Goal: Task Accomplishment & Management: Complete application form

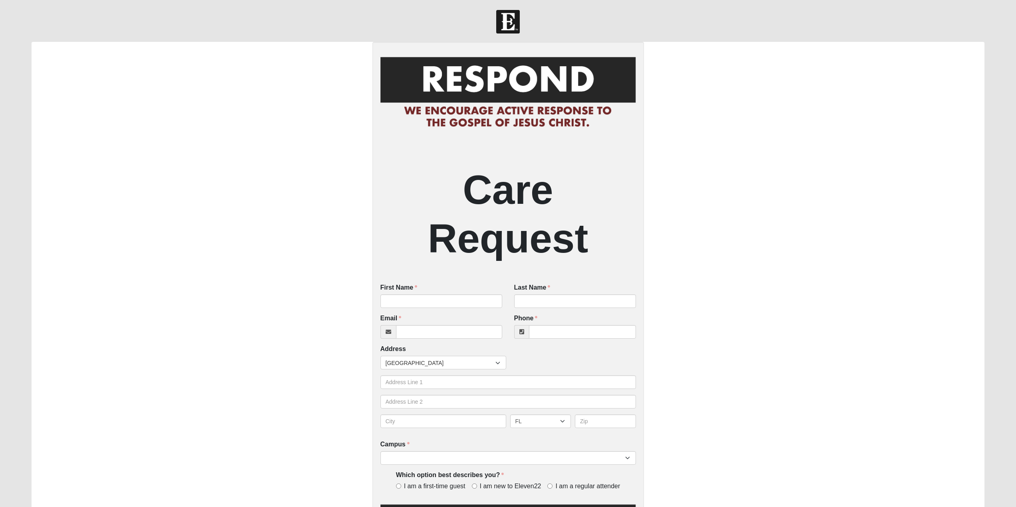
click at [421, 292] on div "First Name First Name is required." at bounding box center [441, 295] width 122 height 25
click at [421, 300] on input "First Name" at bounding box center [441, 301] width 122 height 14
type input "Trystin"
type input "Wood"
type input "[EMAIL_ADDRESS][DOMAIN_NAME]"
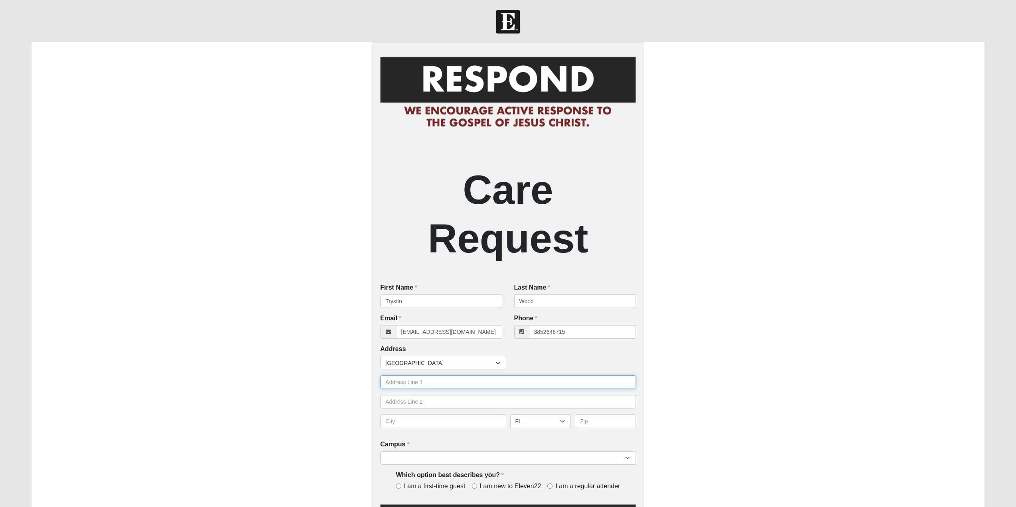
type input "[PHONE_NUMBER]"
type input "1379 W 1200 N"
type input "[PERSON_NAME]"
select select "UT"
type input "84041"
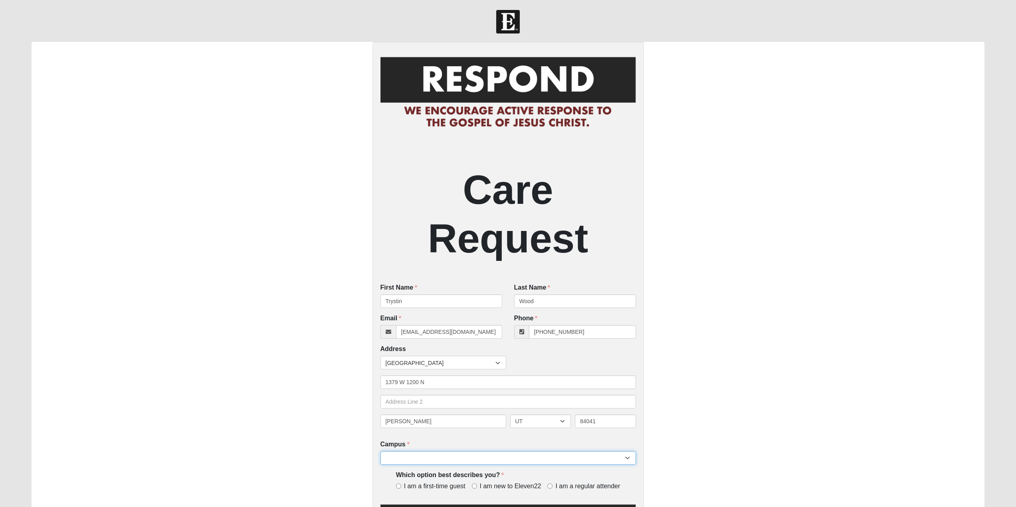
click at [632, 462] on select "Arlington Baymeadows Eleven22 Online [PERSON_NAME][GEOGRAPHIC_DATA] Jesup [GEOG…" at bounding box center [507, 458] width 255 height 14
select select "14"
click at [380, 452] on select "Arlington Baymeadows Eleven22 Online [PERSON_NAME][GEOGRAPHIC_DATA] Jesup [GEOG…" at bounding box center [507, 458] width 255 height 14
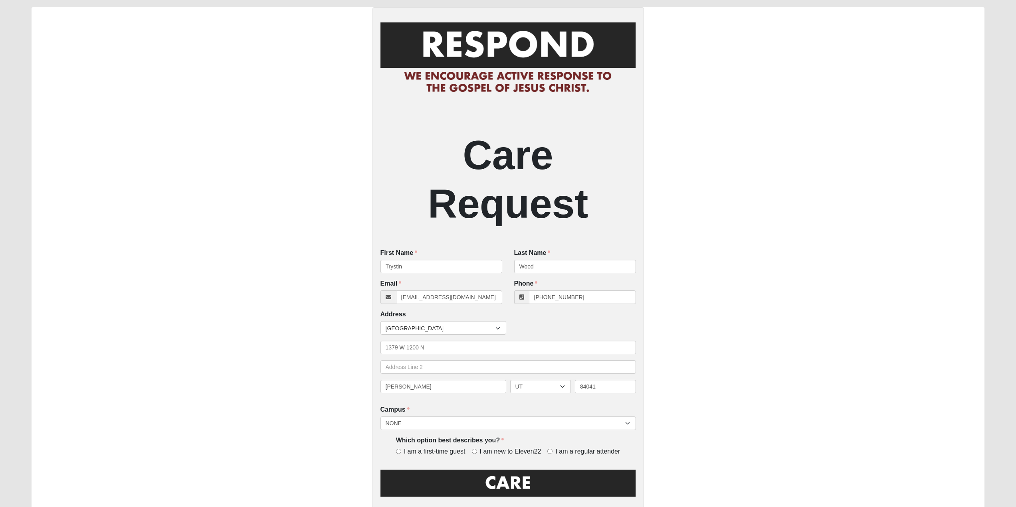
scroll to position [80, 0]
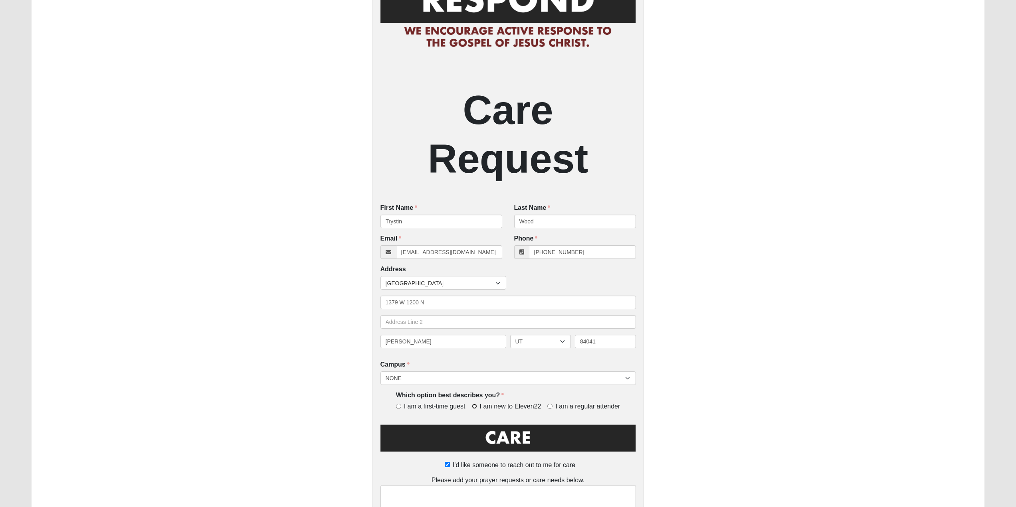
click at [473, 407] on input "I am new to Eleven22" at bounding box center [474, 406] width 5 height 5
radio input "true"
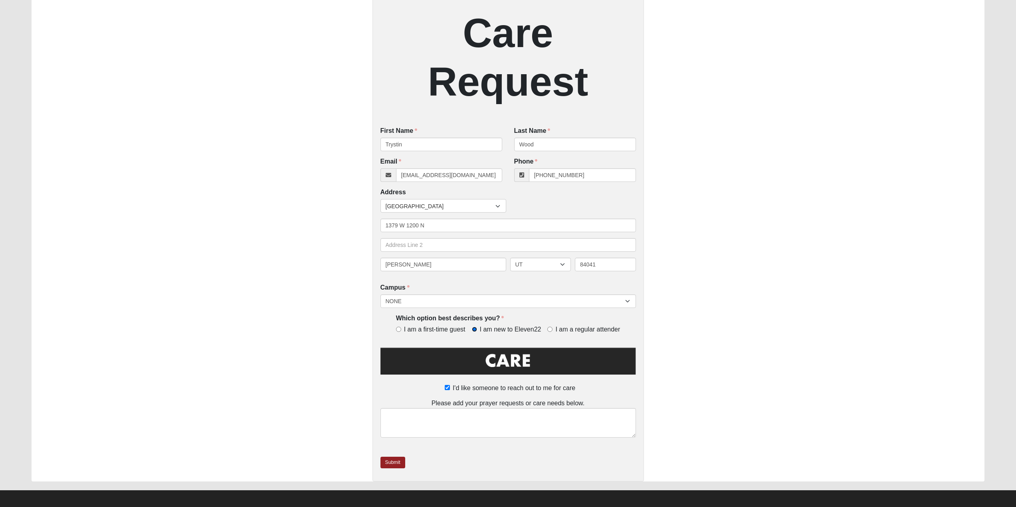
scroll to position [161, 0]
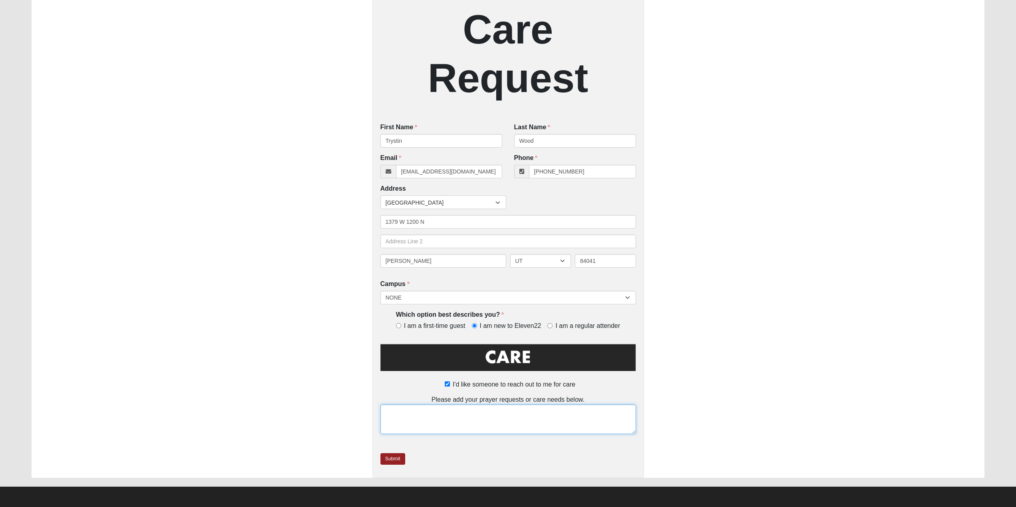
click at [502, 417] on textarea at bounding box center [507, 420] width 255 height 30
click at [511, 425] on textarea "I have recently started a journey helping with mental illness and helping veter…" at bounding box center [507, 420] width 255 height 30
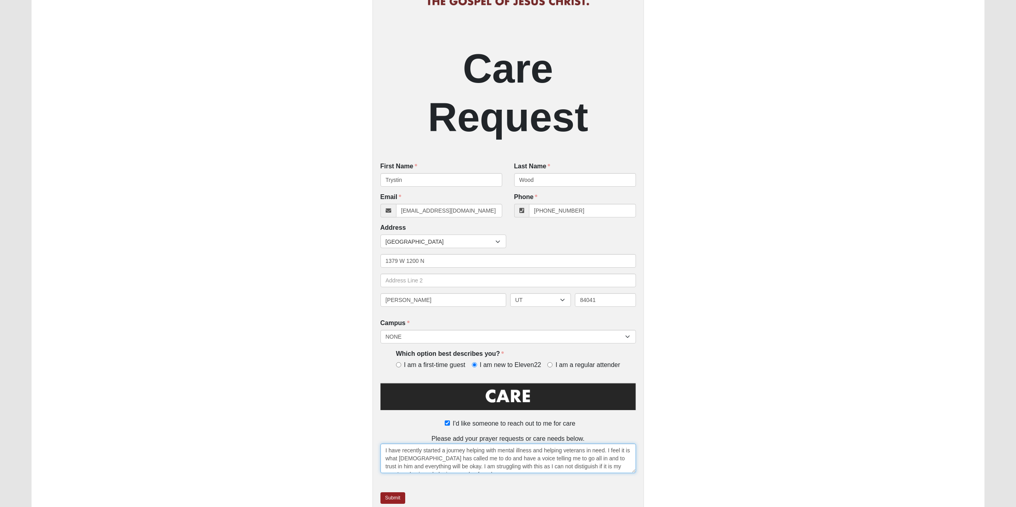
click at [547, 466] on textarea "I have recently started a journey helping with mental illness and helping veter…" at bounding box center [507, 459] width 255 height 30
click at [598, 464] on textarea "I have recently started a journey helping with mental illness and helping veter…" at bounding box center [507, 459] width 255 height 30
click at [558, 469] on textarea "I have recently started a journey helping with mental illness and helping veter…" at bounding box center [507, 459] width 255 height 30
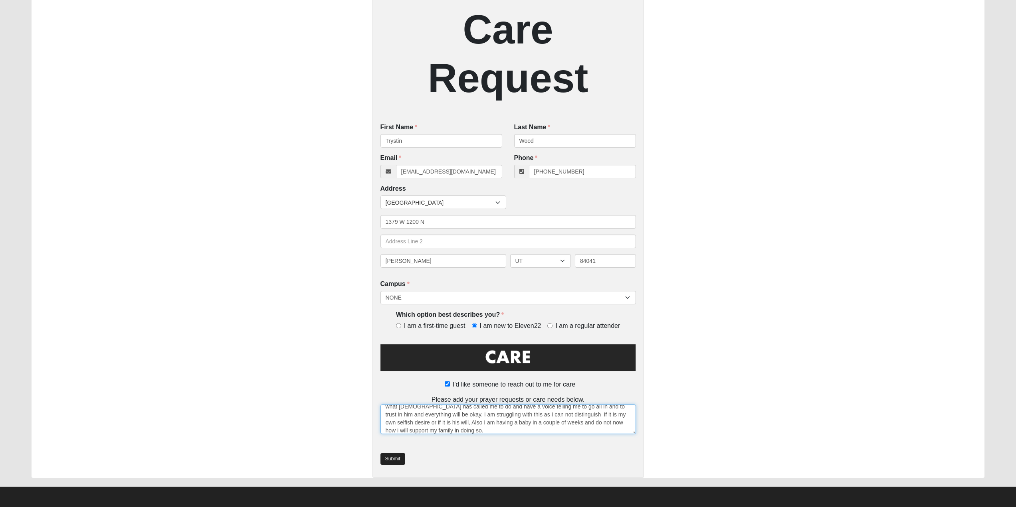
type textarea "I have recently started a journey helping with mental illness and helping veter…"
click at [389, 456] on link "Submit" at bounding box center [392, 459] width 25 height 12
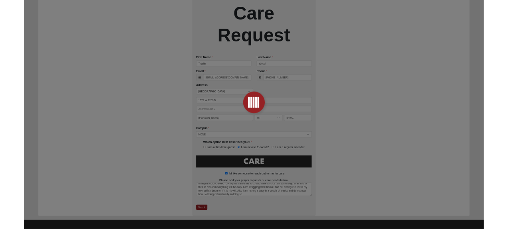
scroll to position [0, 0]
